Goal: Navigation & Orientation: Find specific page/section

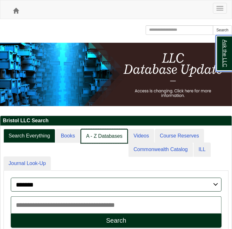
scroll to position [3, 3]
click at [108, 133] on link "A - Z Databases" at bounding box center [104, 136] width 47 height 15
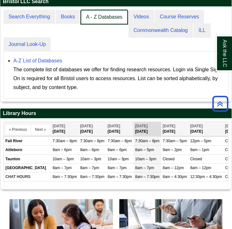
scroll to position [95, 231]
click at [95, 18] on link "A - Z Databases" at bounding box center [104, 17] width 47 height 15
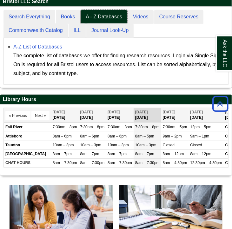
scroll to position [82, 231]
click at [39, 47] on link "A-Z List of Databases" at bounding box center [37, 46] width 49 height 5
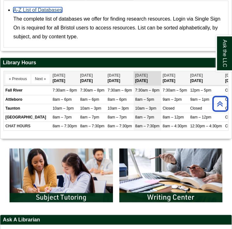
scroll to position [81, 231]
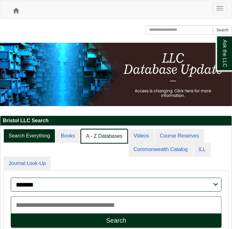
scroll to position [3, 3]
click at [108, 130] on link "A - Z Databases" at bounding box center [104, 136] width 47 height 15
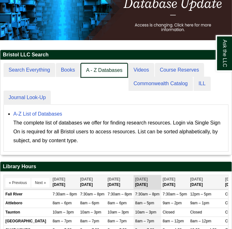
scroll to position [67, 0]
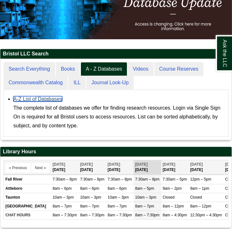
click at [28, 100] on link "A-Z List of Databases" at bounding box center [37, 98] width 49 height 5
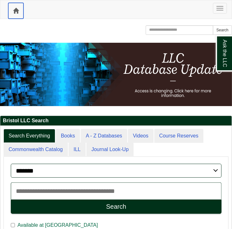
click at [17, 13] on span at bounding box center [16, 11] width 6 height 6
click at [220, 8] on span "button" at bounding box center [219, 8] width 7 height 1
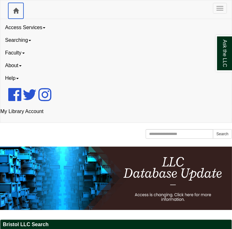
click at [19, 11] on link "Home" at bounding box center [15, 11] width 15 height 16
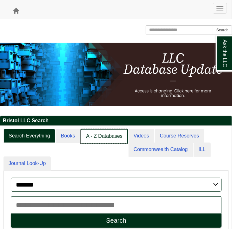
scroll to position [3, 3]
click at [94, 134] on link "A - Z Databases" at bounding box center [104, 136] width 47 height 15
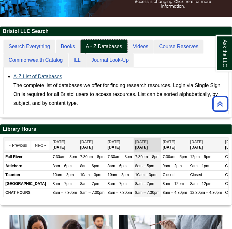
scroll to position [3, 3]
click at [34, 75] on link "A-Z List of Databases" at bounding box center [37, 76] width 49 height 5
